Goal: Transaction & Acquisition: Purchase product/service

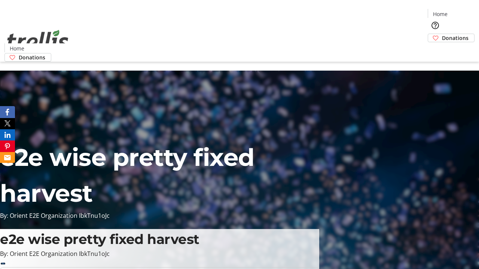
click at [442, 34] on span "Donations" at bounding box center [455, 38] width 27 height 8
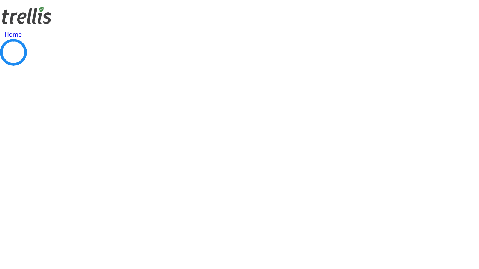
select select "CA"
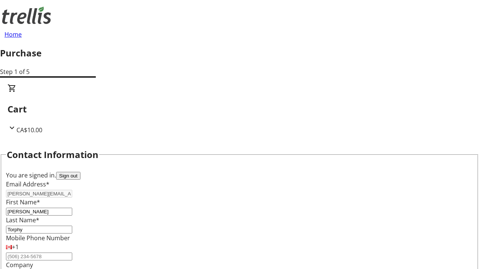
type input "[STREET_ADDRESS][PERSON_NAME]"
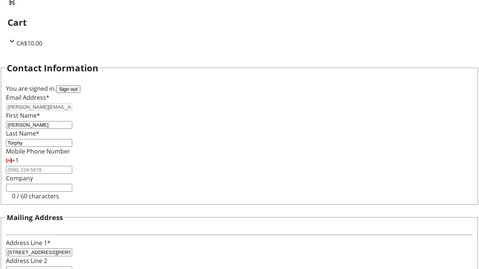
type input "Kelowna"
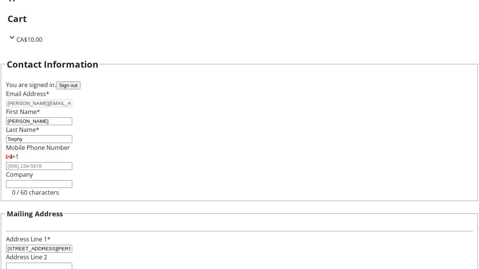
select select "BC"
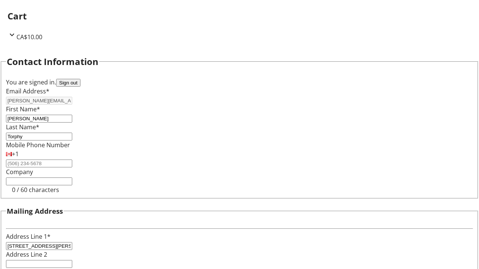
type input "Kelowna"
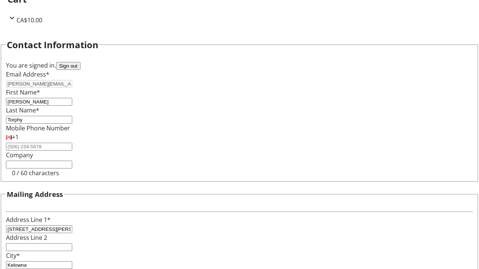
type input "V1Y 0C2"
